Goal: Task Accomplishment & Management: Manage account settings

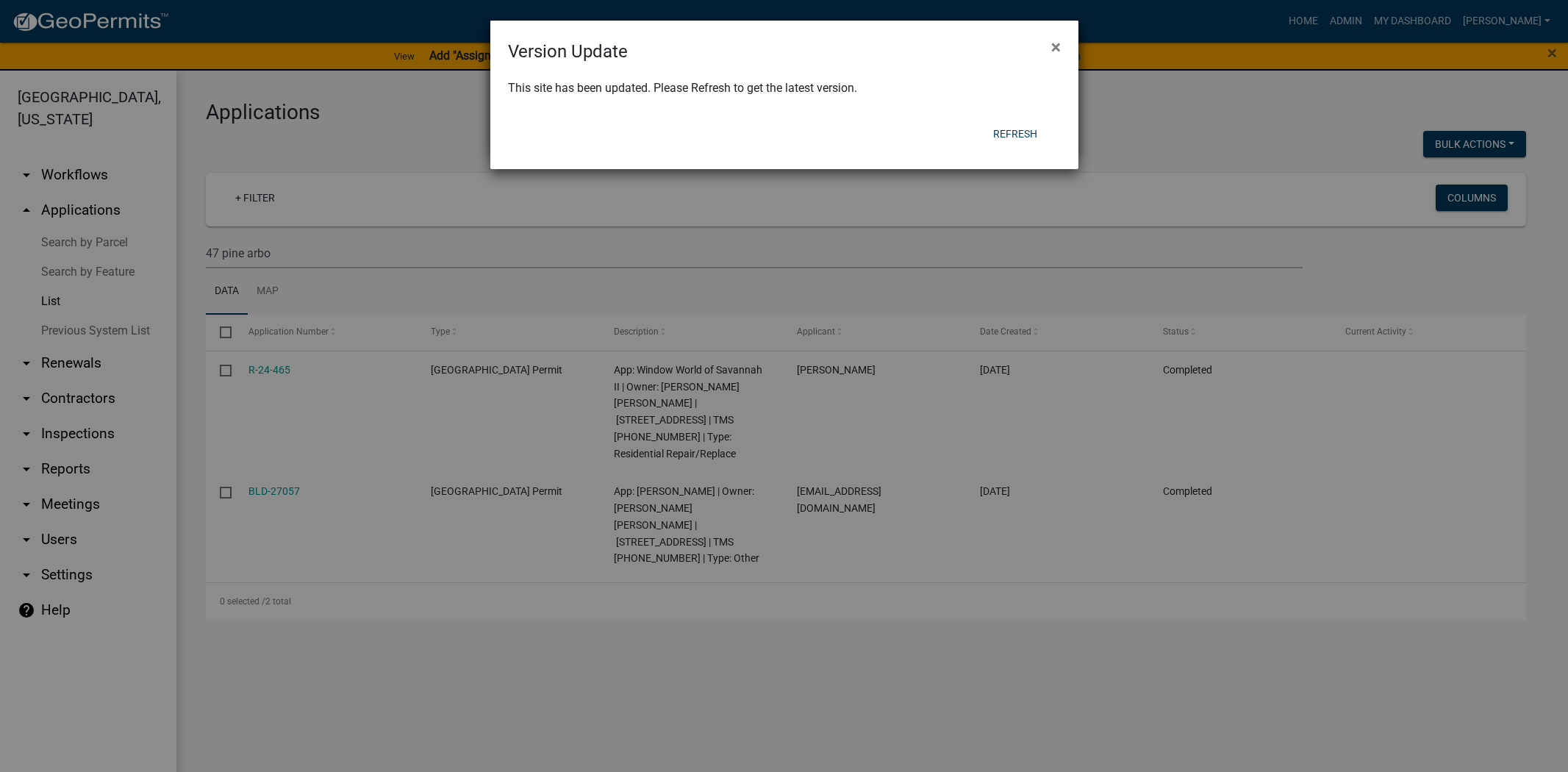
scroll to position [18, 0]
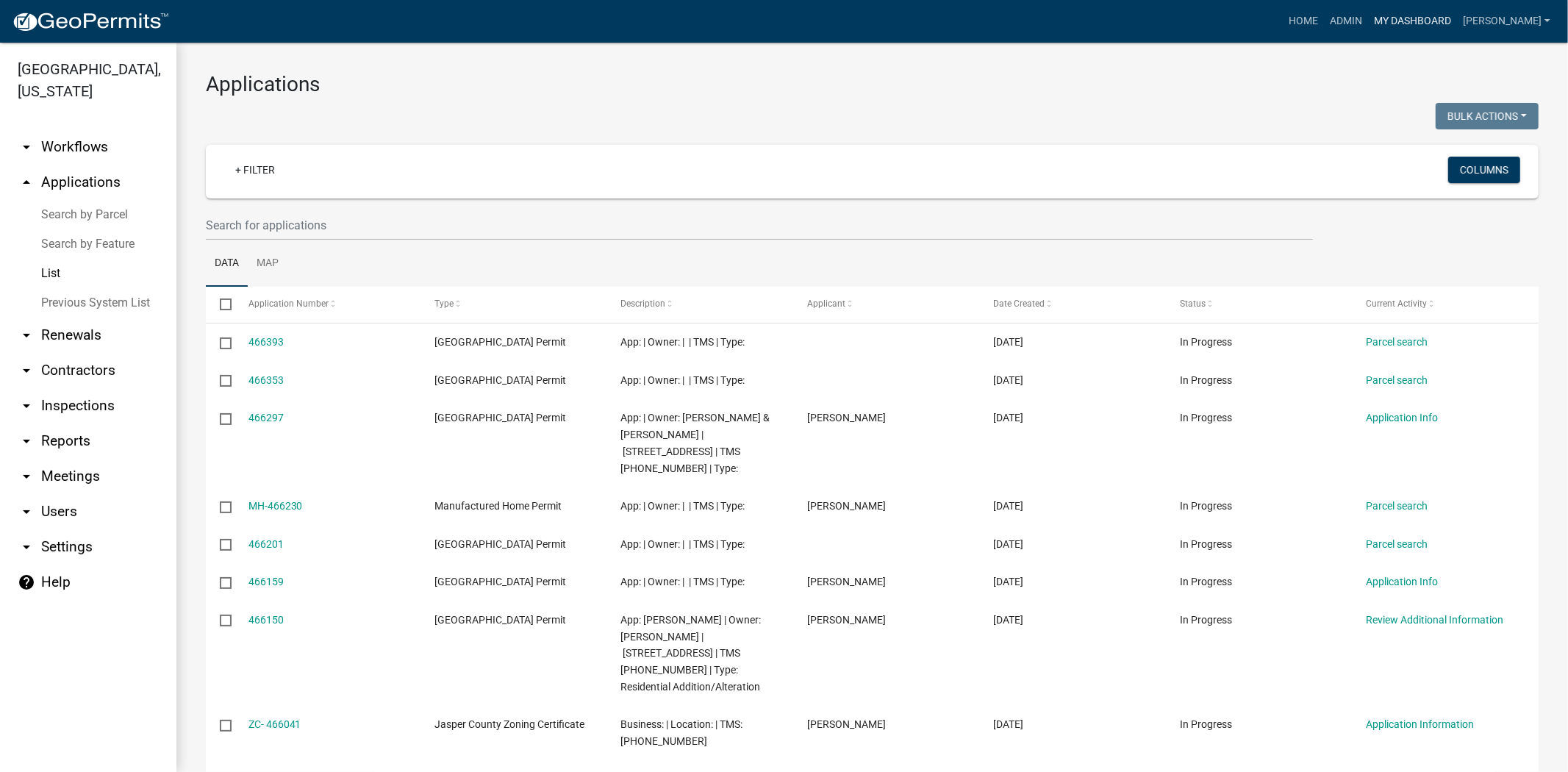
click at [1457, 22] on link "My Dashboard" at bounding box center [1412, 21] width 89 height 28
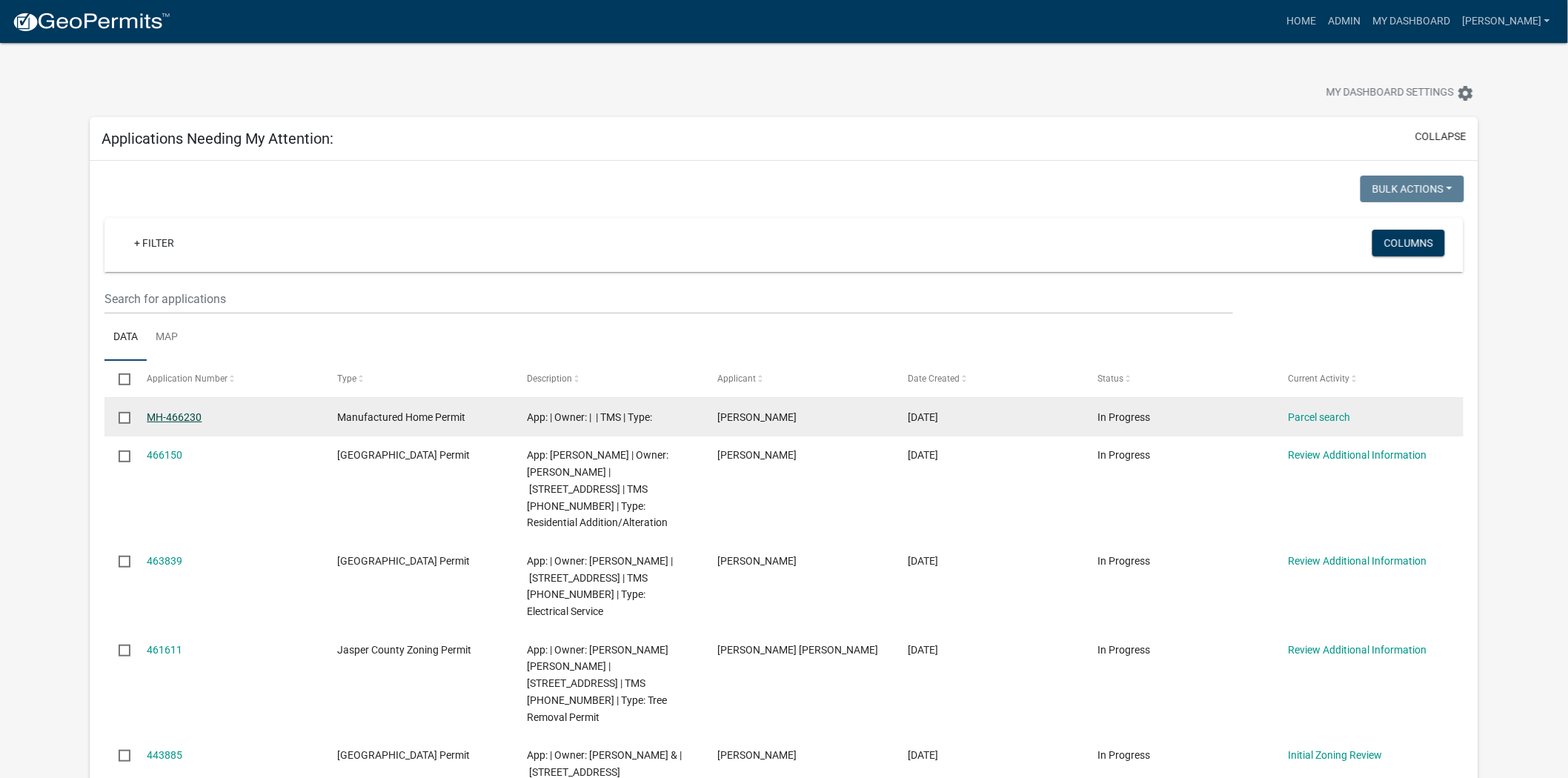
click at [167, 419] on link "MH-466230" at bounding box center [174, 417] width 55 height 12
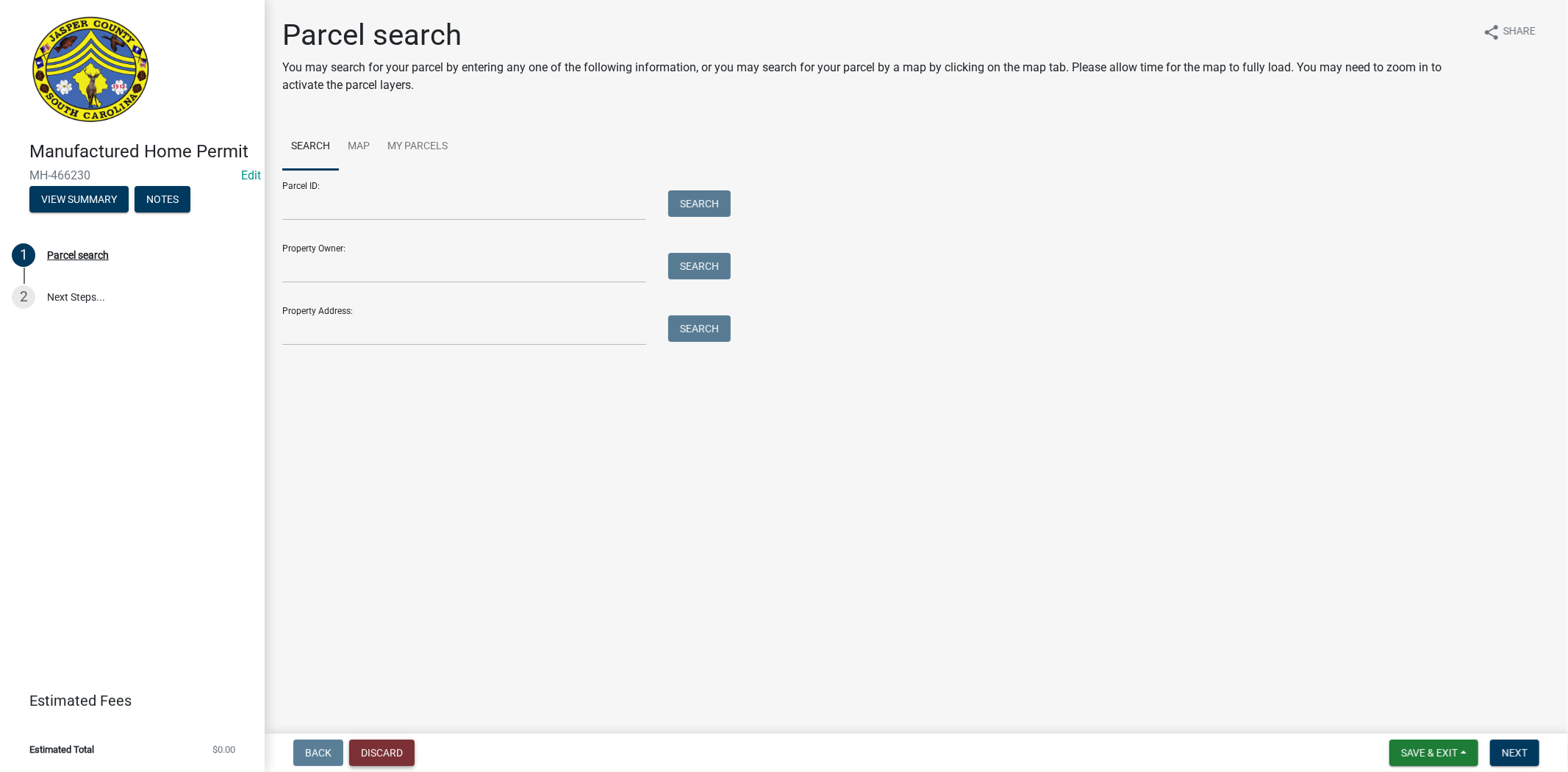
click at [386, 751] on button "Discard" at bounding box center [381, 753] width 66 height 27
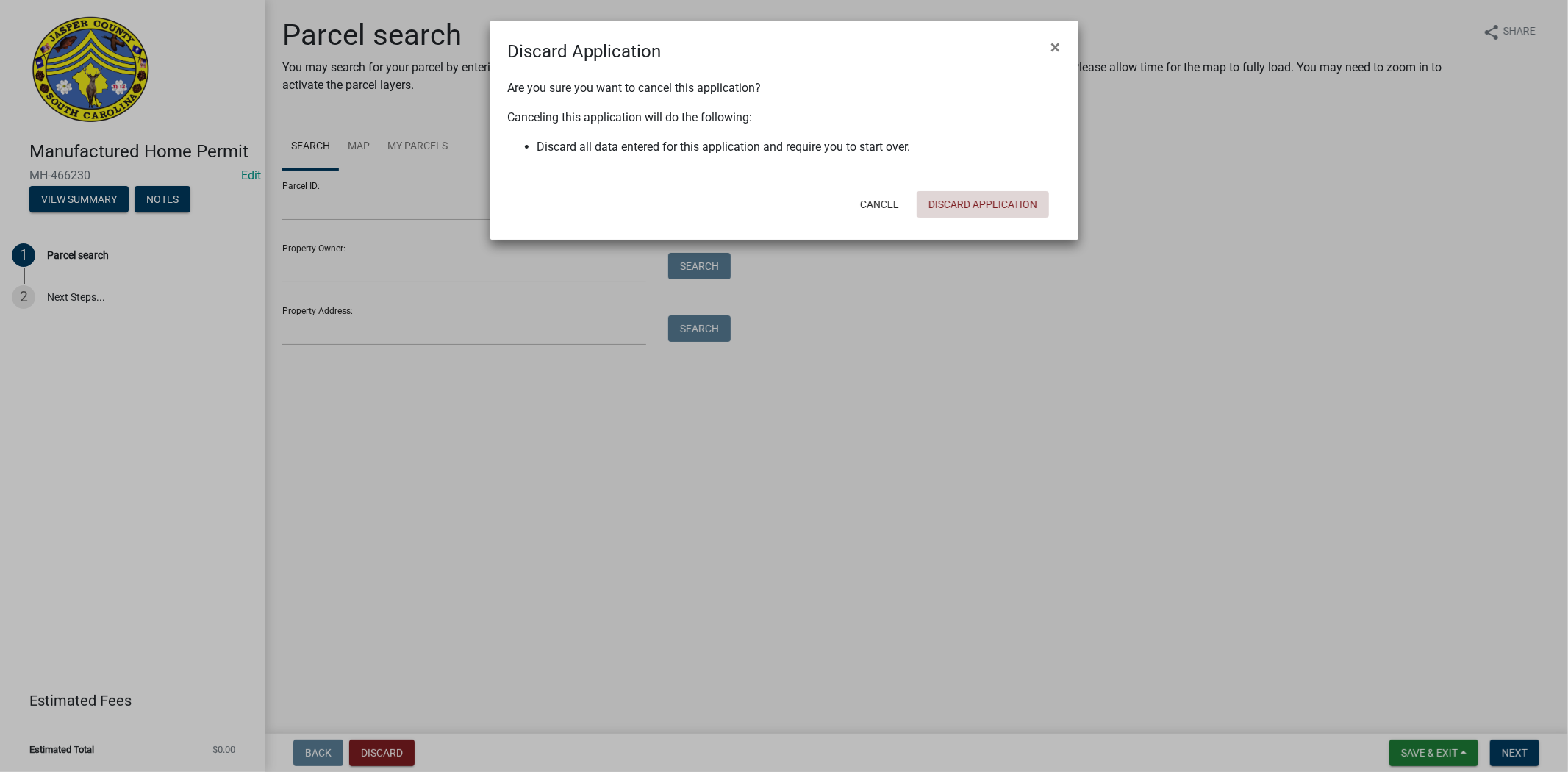
click at [973, 204] on button "Discard Application" at bounding box center [982, 204] width 132 height 27
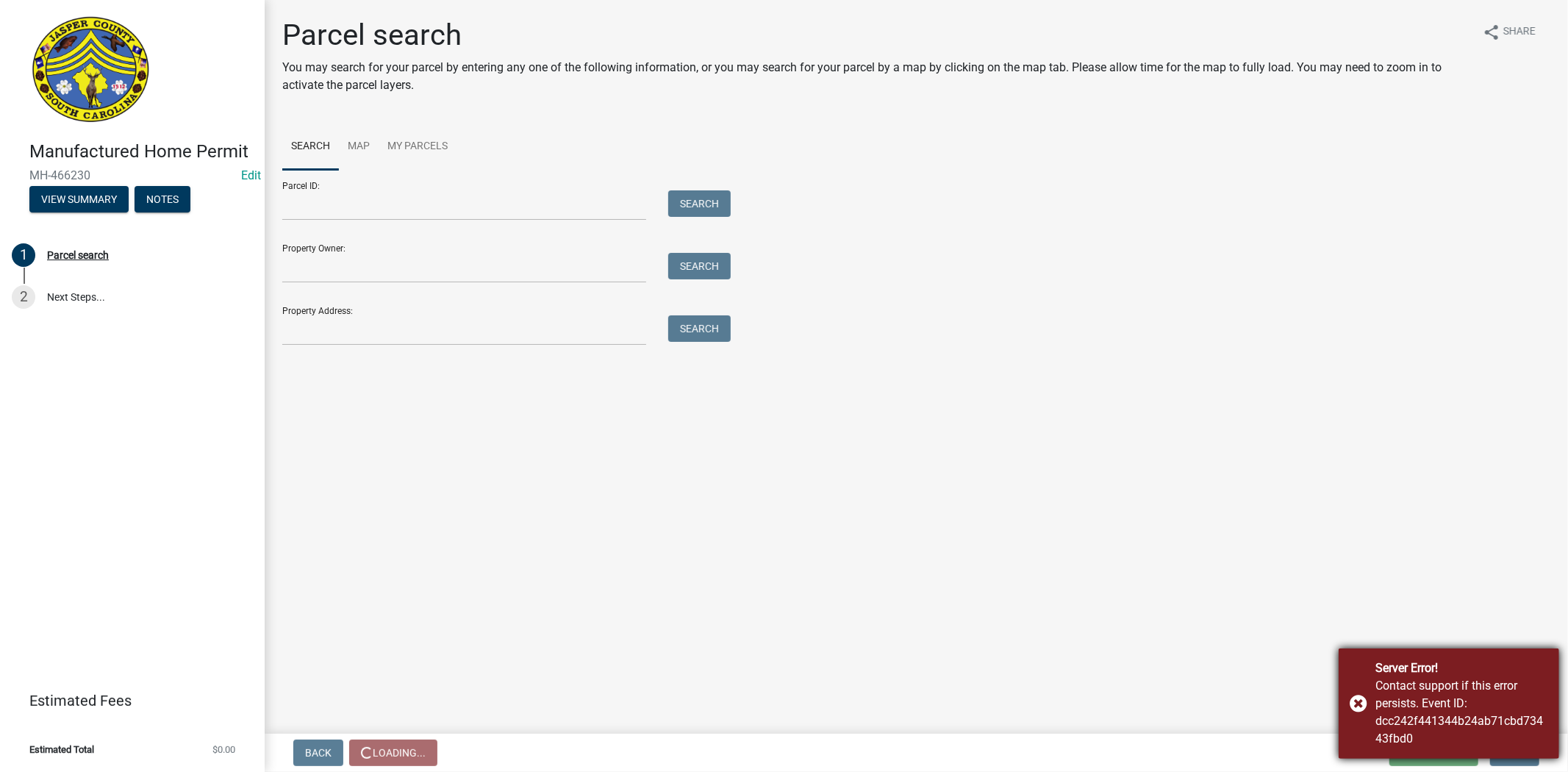
click at [1342, 693] on div "Server Error! Contact support if this error persists. Event ID: dcc242f441344b2…" at bounding box center [1448, 703] width 221 height 110
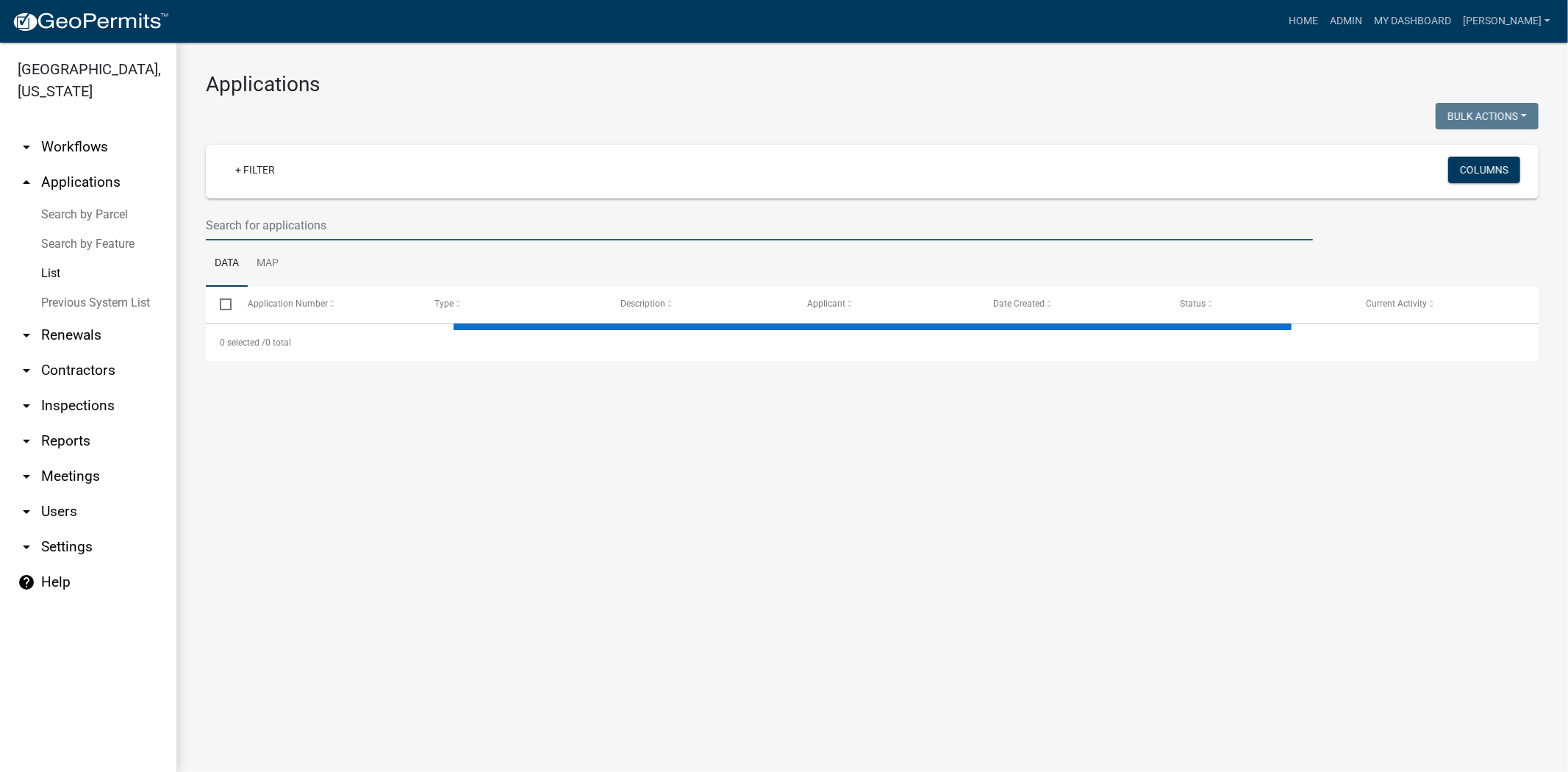
drag, startPoint x: 267, startPoint y: 230, endPoint x: 238, endPoint y: 231, distance: 29.0
click at [267, 230] on input "text" at bounding box center [759, 225] width 1107 height 30
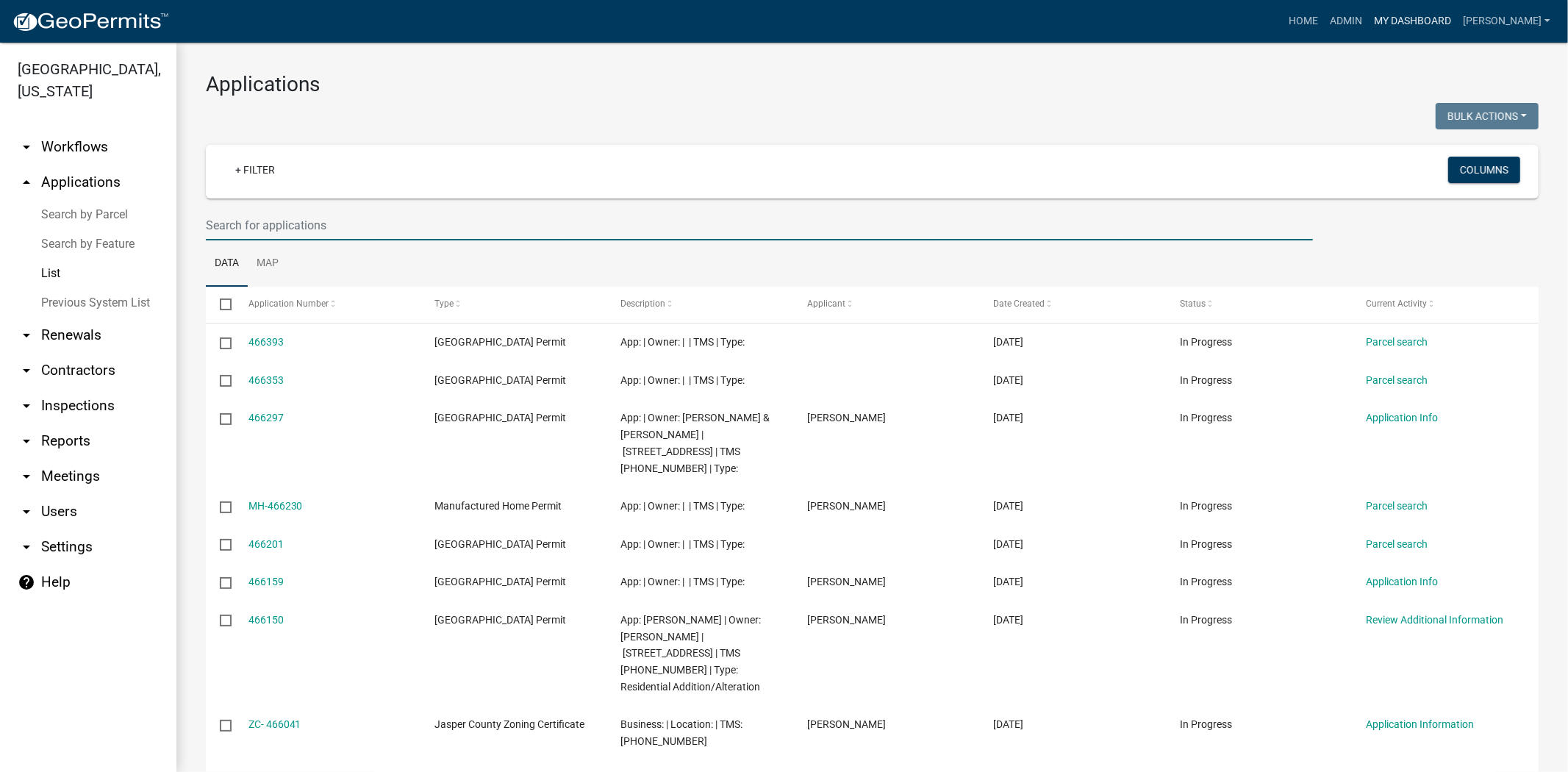
click at [1457, 13] on link "My Dashboard" at bounding box center [1412, 21] width 89 height 28
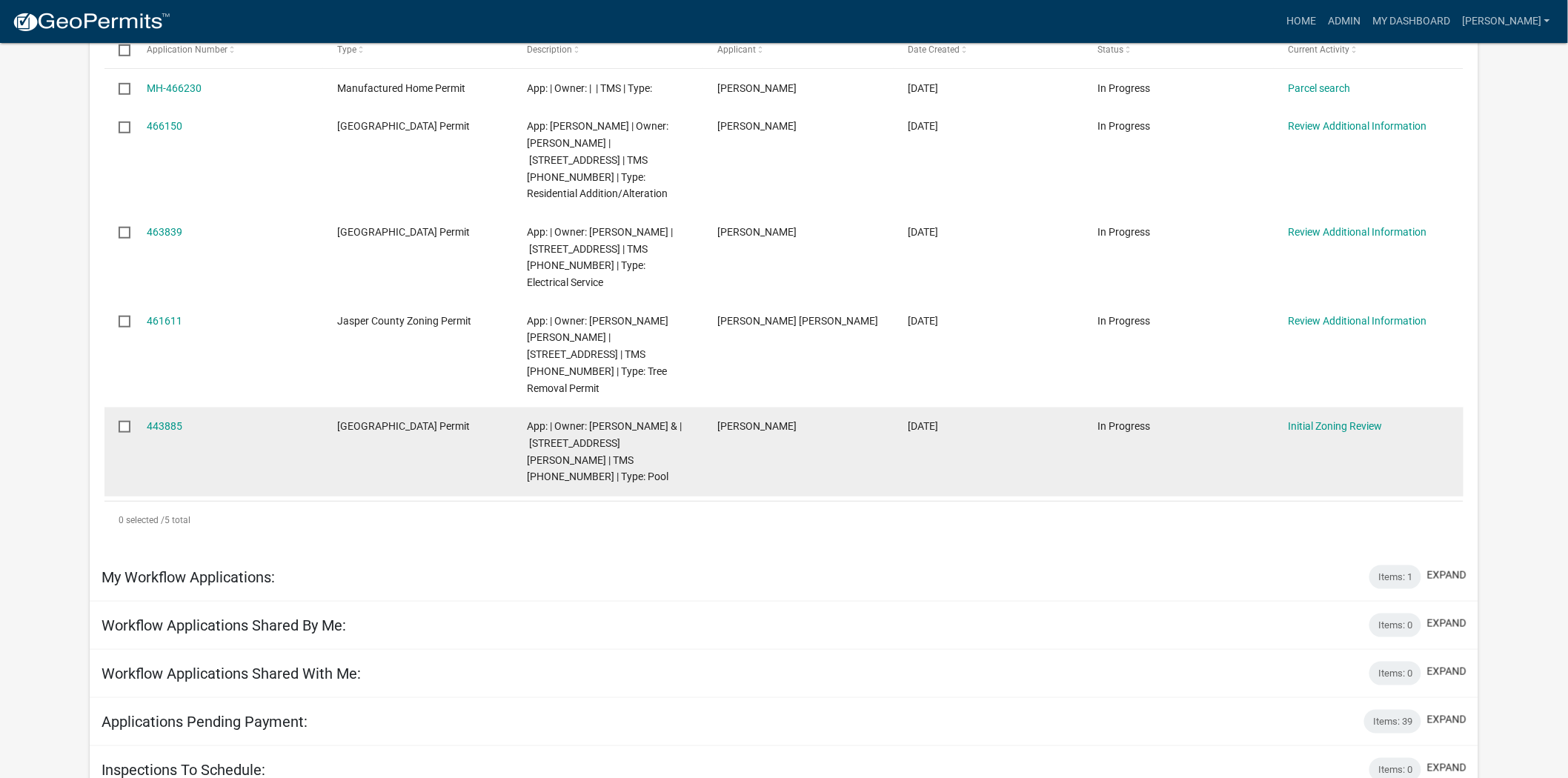
scroll to position [83, 0]
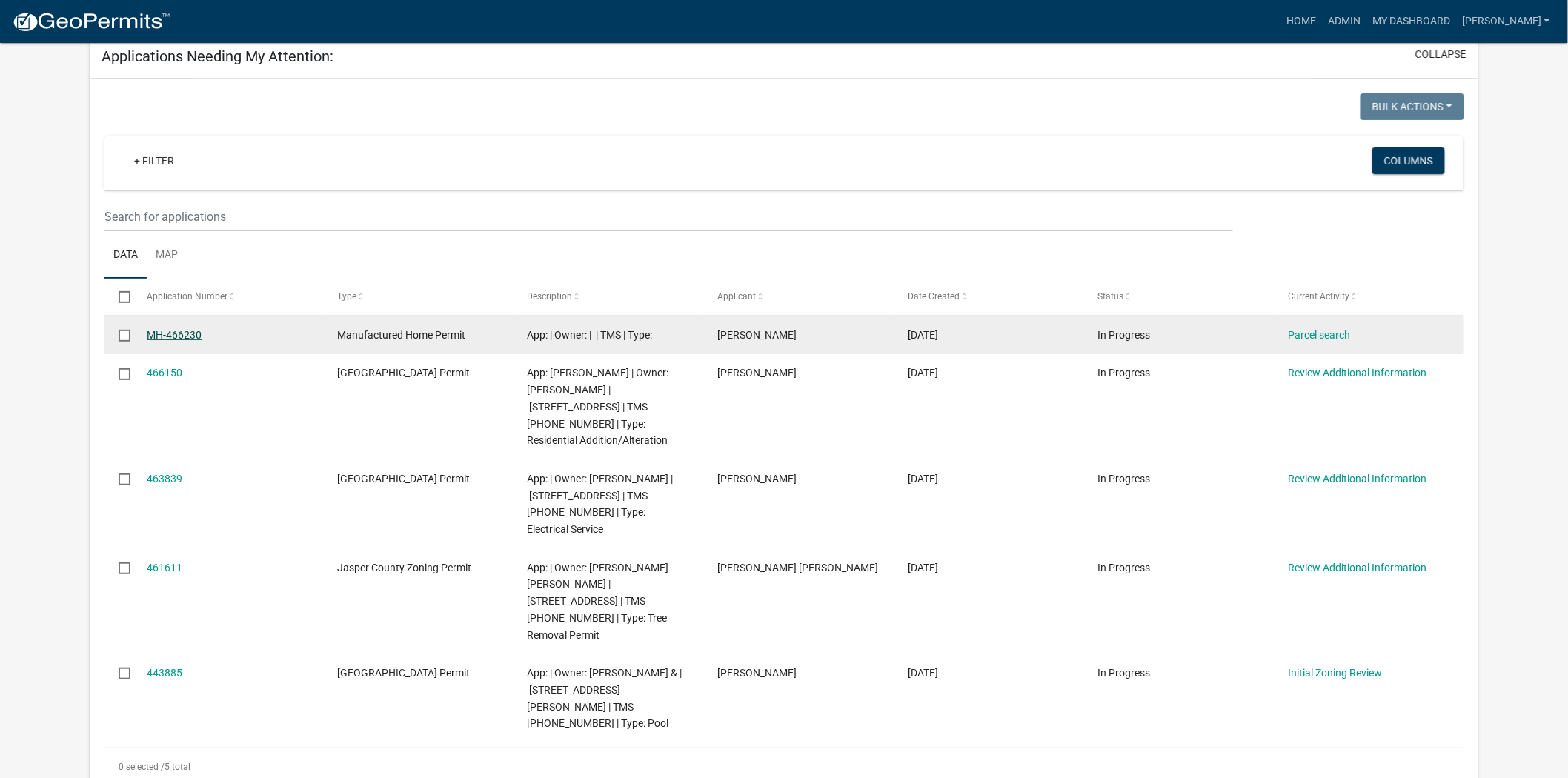
click at [159, 336] on link "MH-466230" at bounding box center [174, 335] width 55 height 12
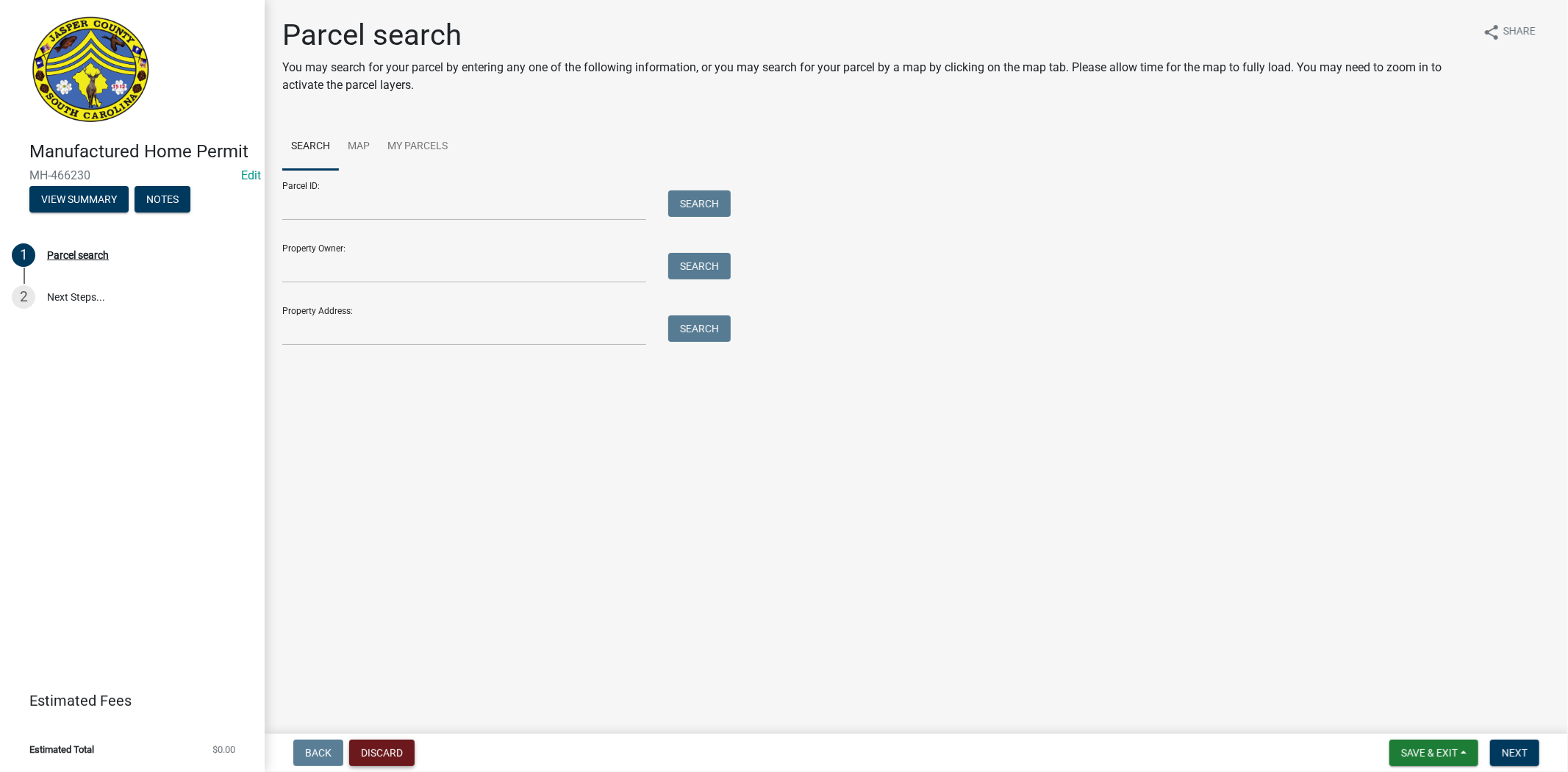
click at [368, 754] on button "Discard" at bounding box center [381, 753] width 66 height 27
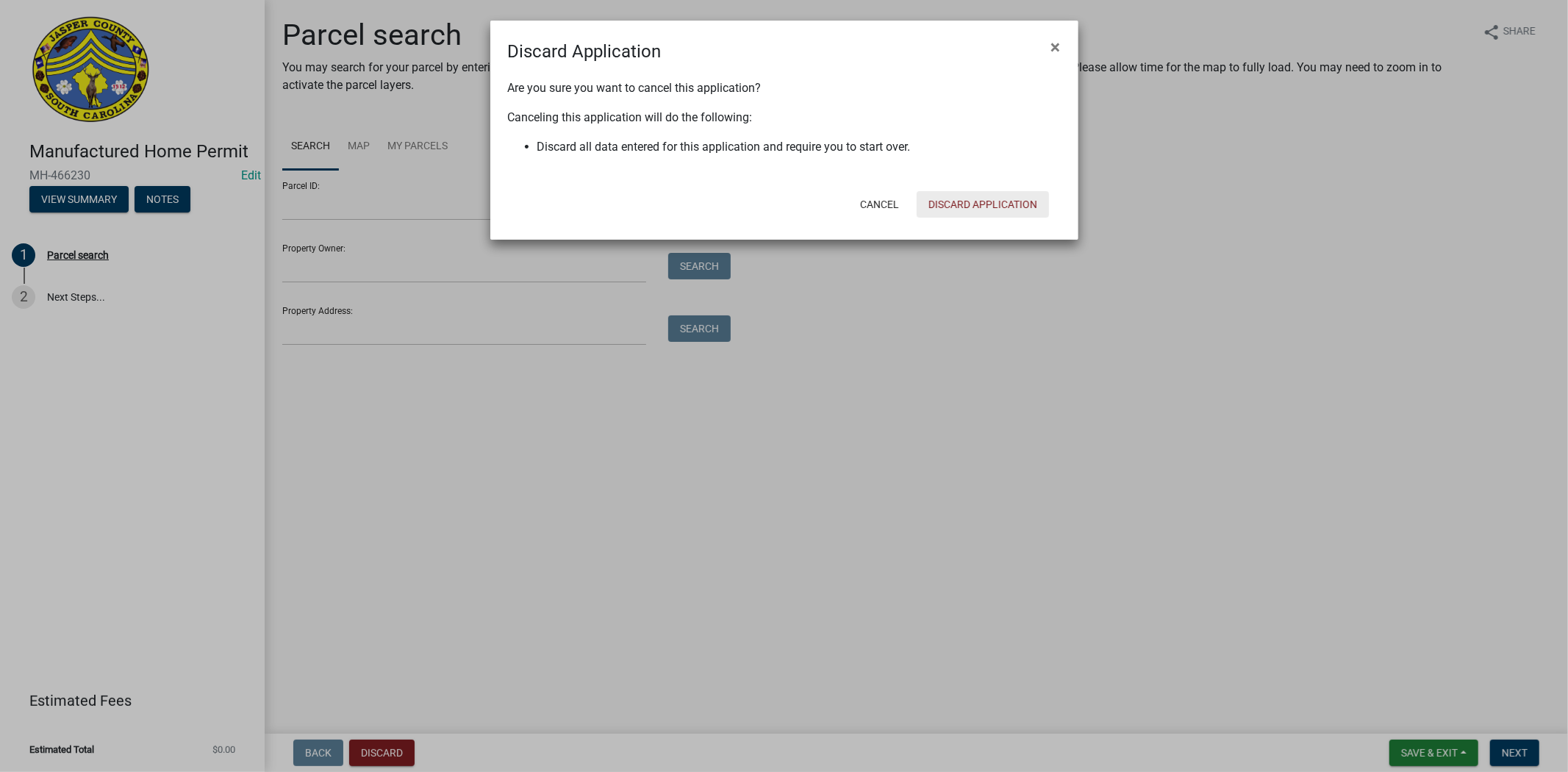
click at [944, 200] on button "Discard Application" at bounding box center [982, 204] width 132 height 27
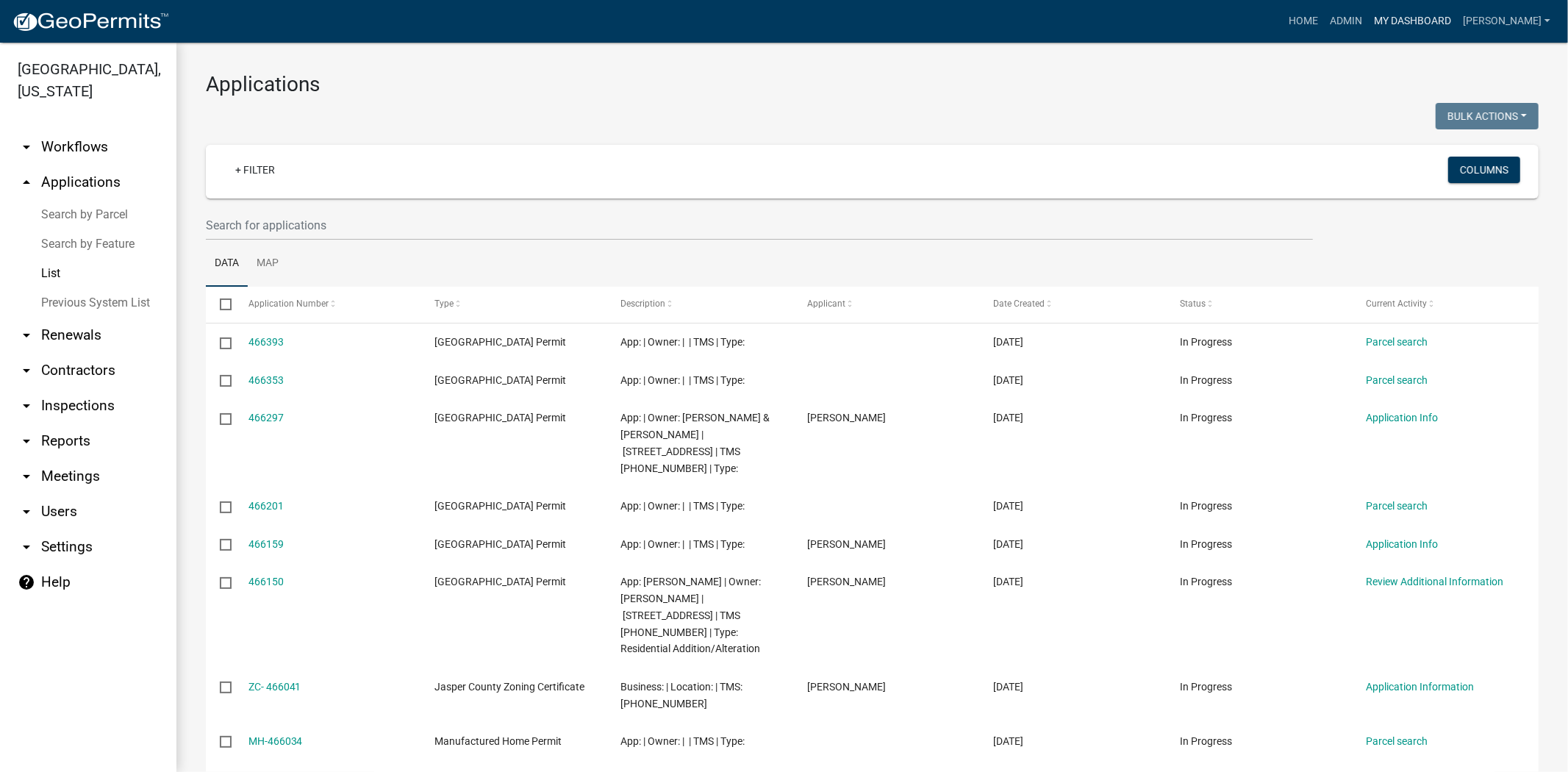
click at [1442, 15] on link "My Dashboard" at bounding box center [1412, 21] width 89 height 28
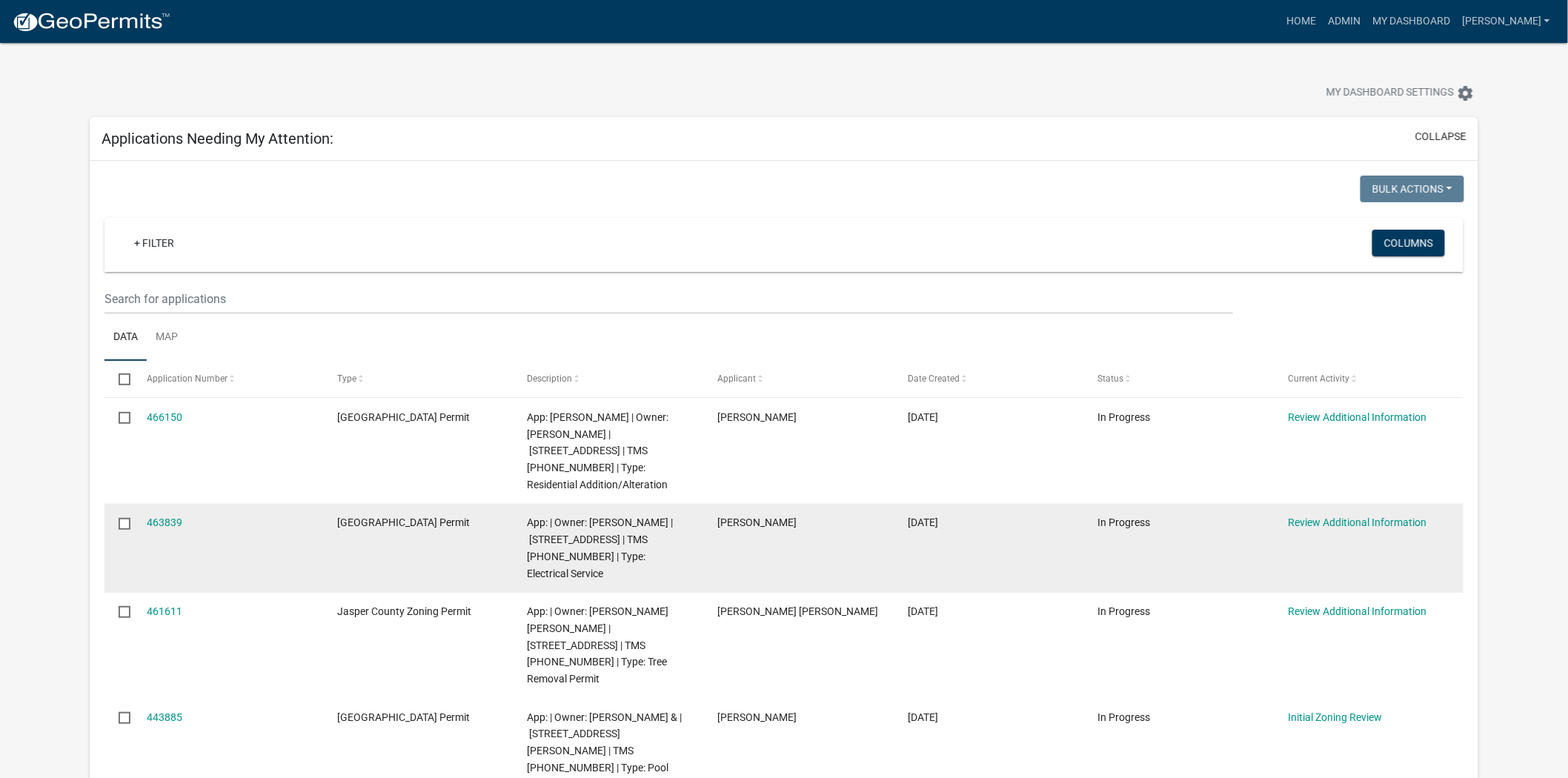
click at [235, 572] on datatable-body-cell "463839" at bounding box center [228, 548] width 190 height 89
drag, startPoint x: 237, startPoint y: 571, endPoint x: 322, endPoint y: 553, distance: 86.9
click at [243, 569] on datatable-body-cell "463839" at bounding box center [228, 548] width 190 height 89
